Goal: Task Accomplishment & Management: Use online tool/utility

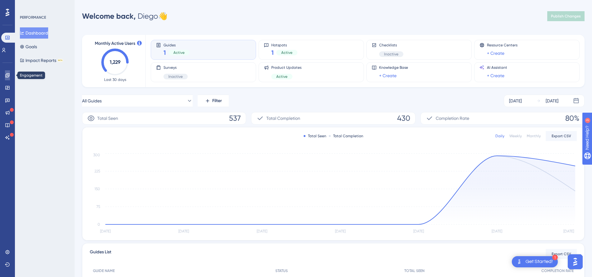
click at [8, 74] on icon at bounding box center [7, 75] width 5 height 5
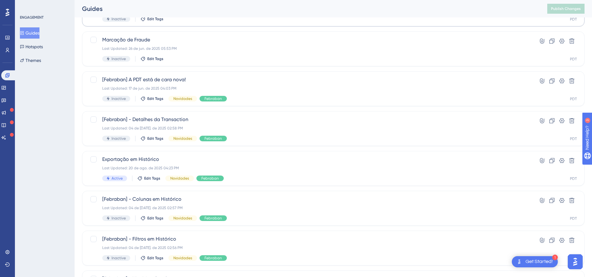
scroll to position [109, 0]
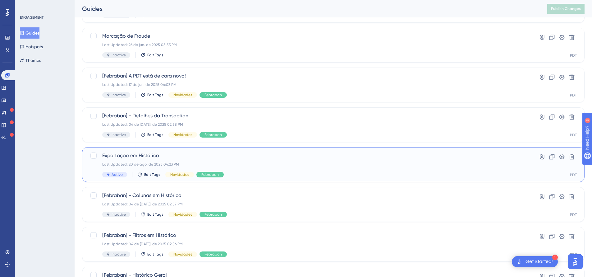
click at [174, 158] on span "Exportação em Histórico" at bounding box center [308, 155] width 413 height 7
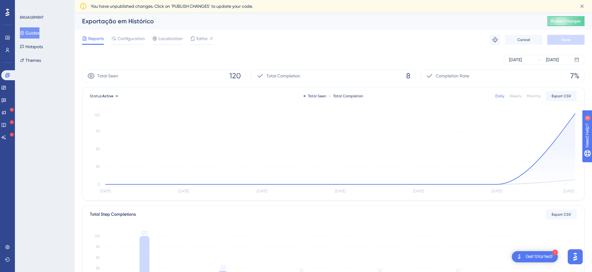
click at [42, 84] on div "ENGAGEMENT Guides Hotspots Themes" at bounding box center [45, 136] width 60 height 272
click at [43, 46] on button "Hotspots" at bounding box center [31, 46] width 23 height 11
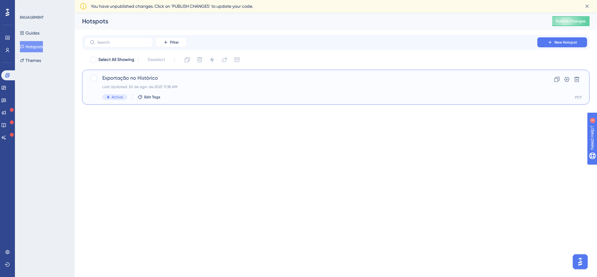
click at [221, 87] on div "Last Updated: 20 de ago. de 2025 11:38 AM" at bounding box center [310, 86] width 417 height 5
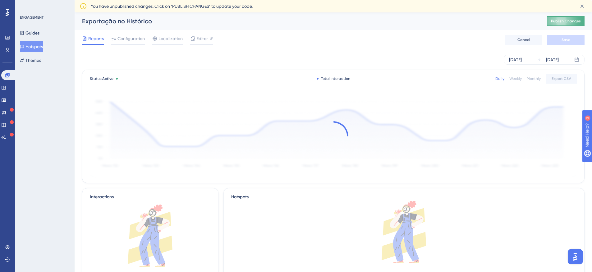
click at [563, 24] on button "Publish Changes" at bounding box center [566, 21] width 37 height 10
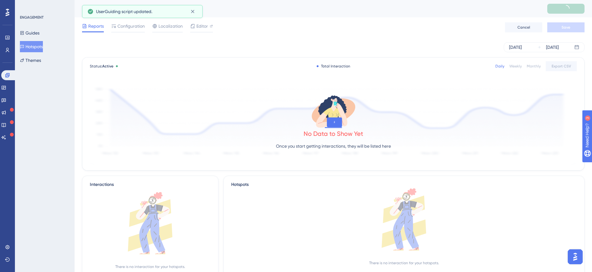
click at [137, 45] on div "[DATE] [DATE]" at bounding box center [333, 47] width 503 height 10
